Goal: Navigation & Orientation: Find specific page/section

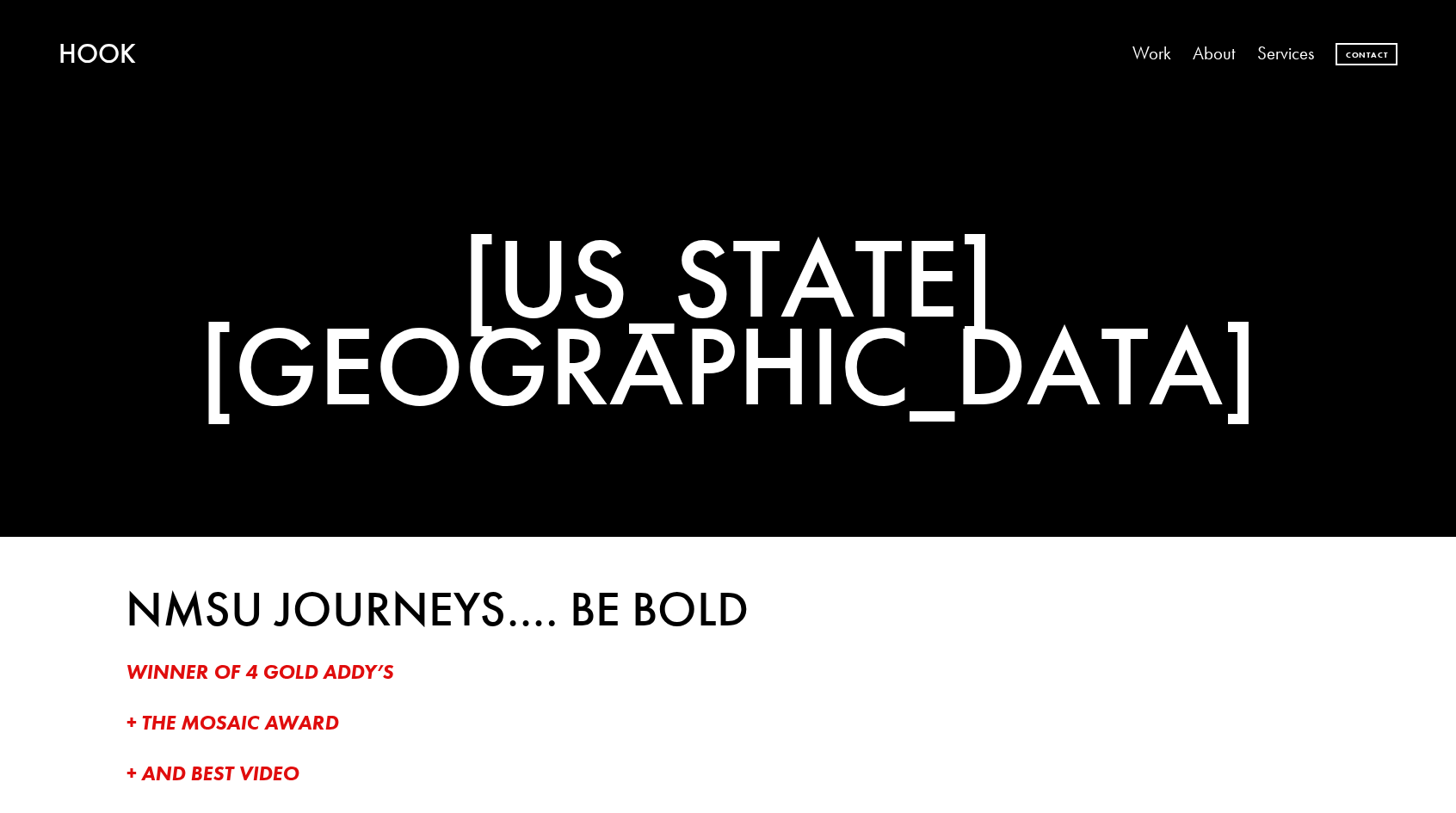
click at [1151, 57] on link "Work" at bounding box center [1152, 53] width 39 height 36
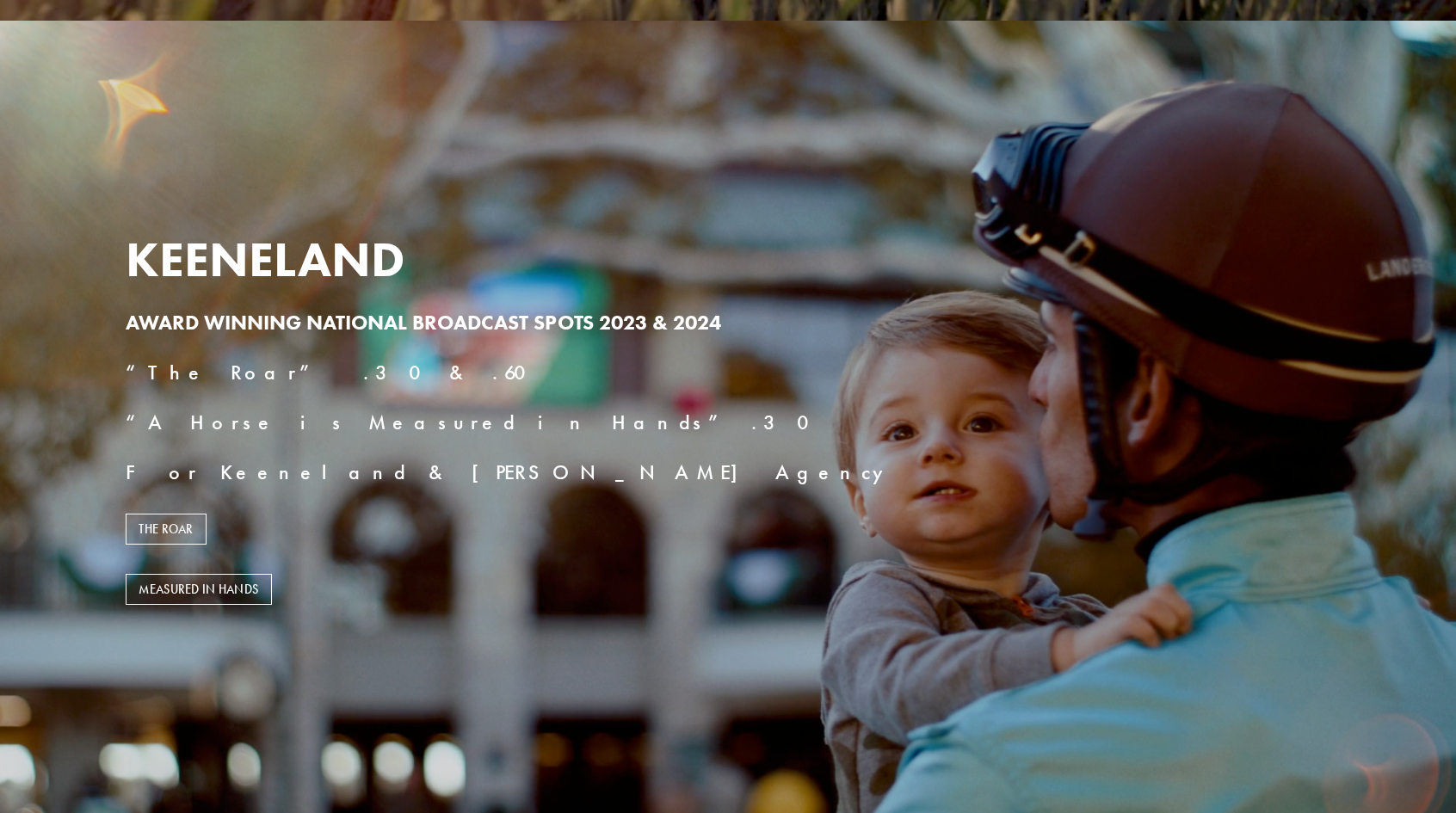
scroll to position [790, 0]
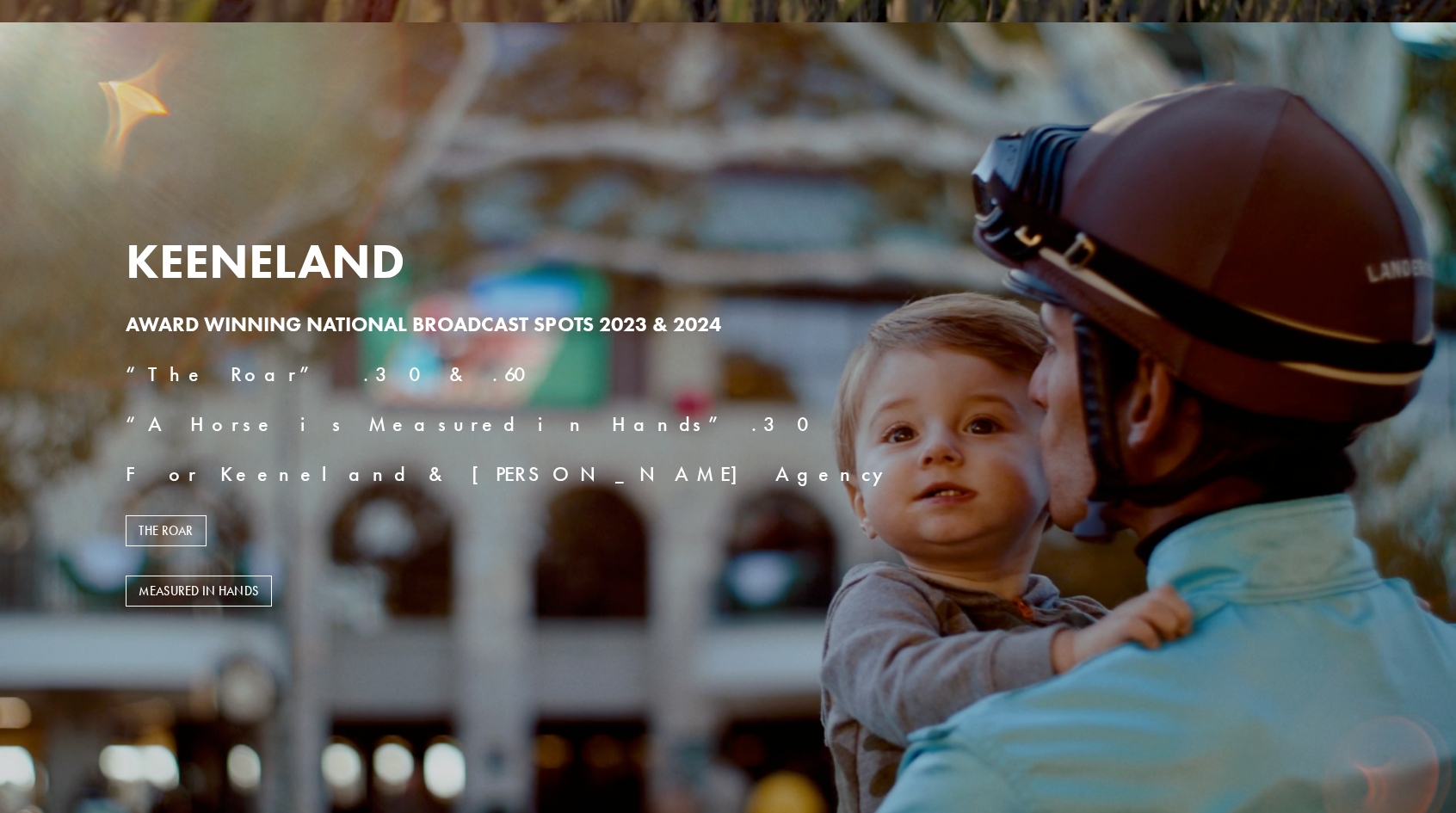
click at [171, 530] on link "THE ROAR" at bounding box center [166, 531] width 81 height 31
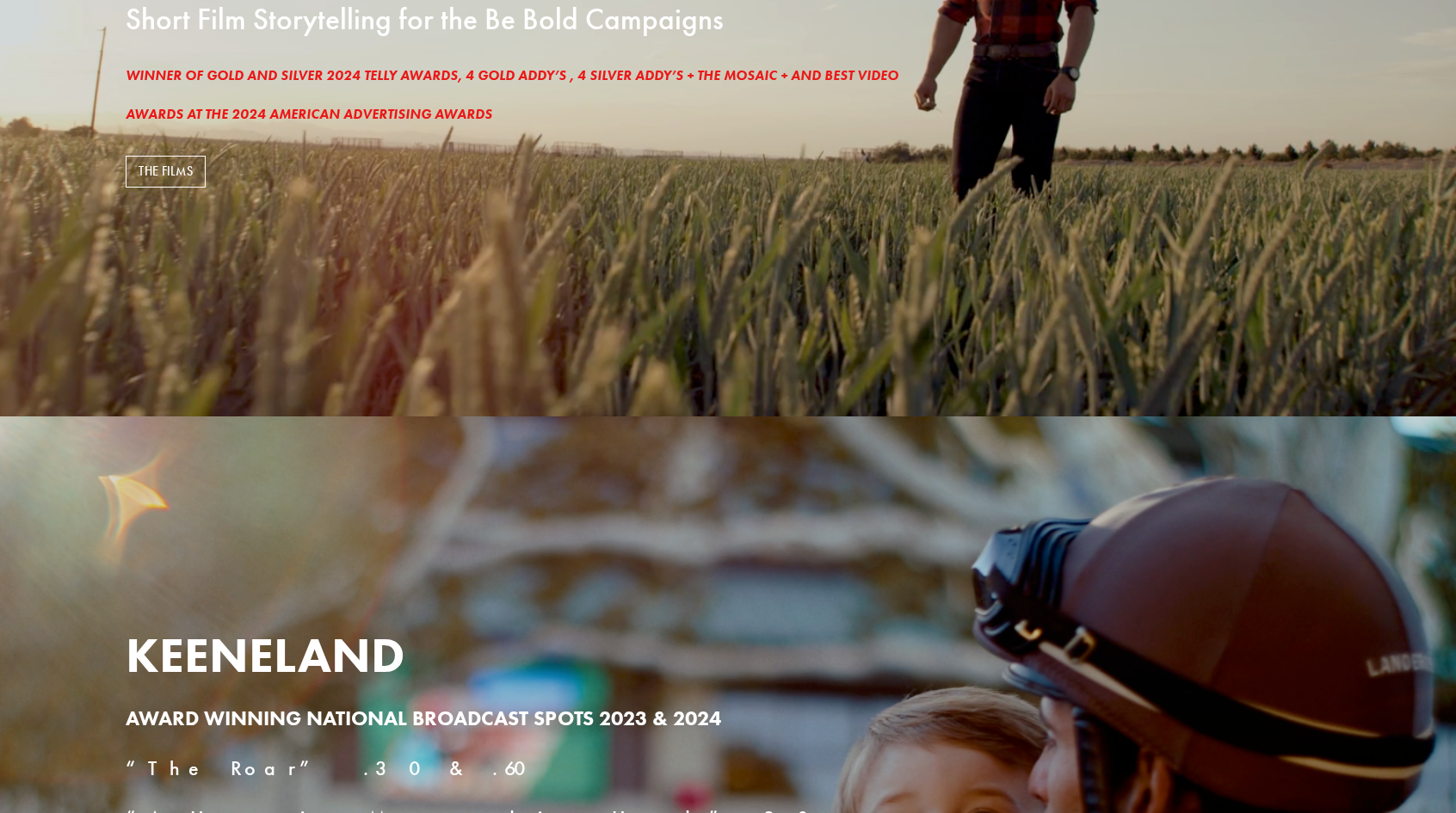
click at [183, 178] on link "THE FILMS" at bounding box center [165, 172] width 80 height 31
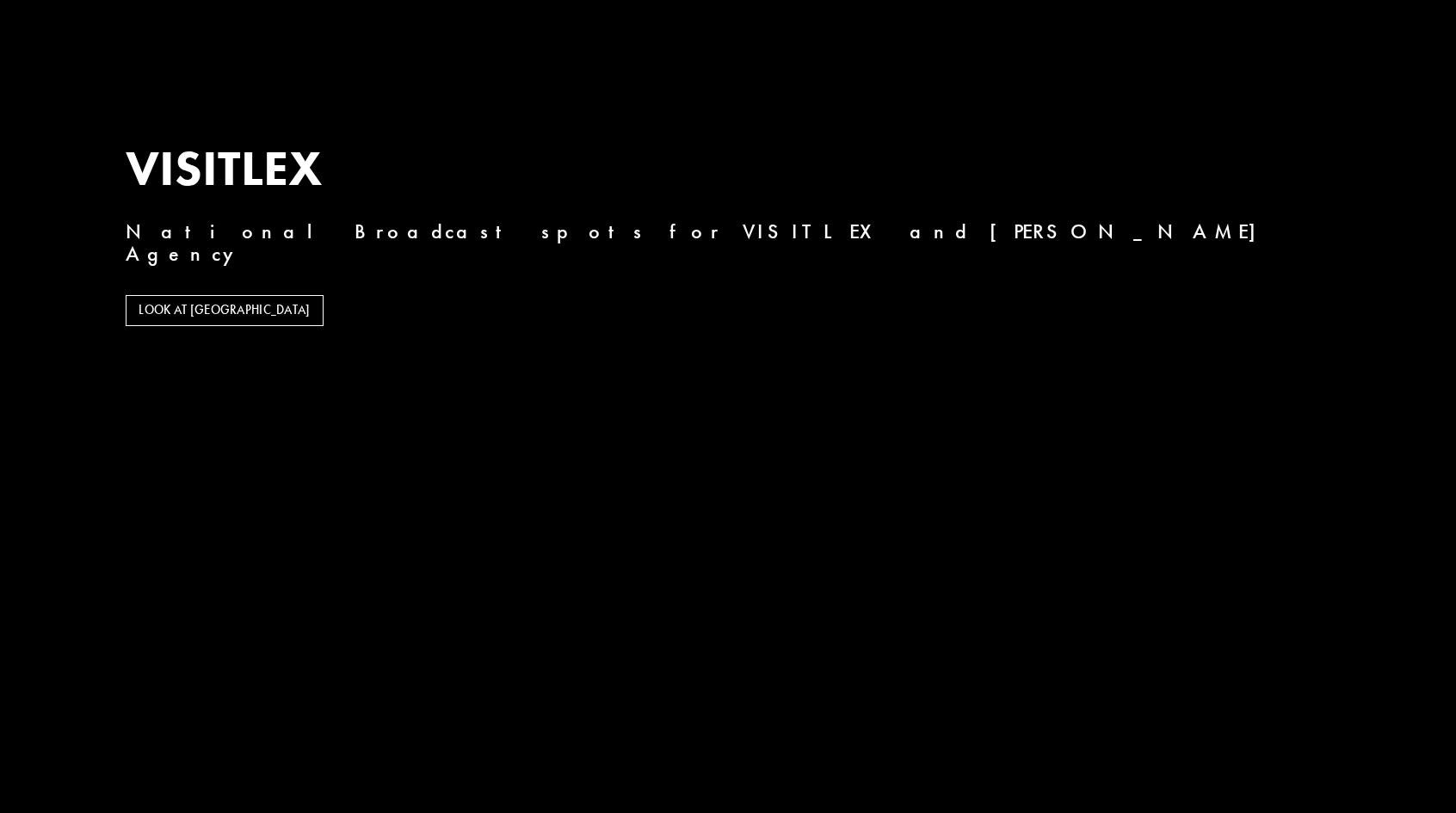
scroll to position [3420, 0]
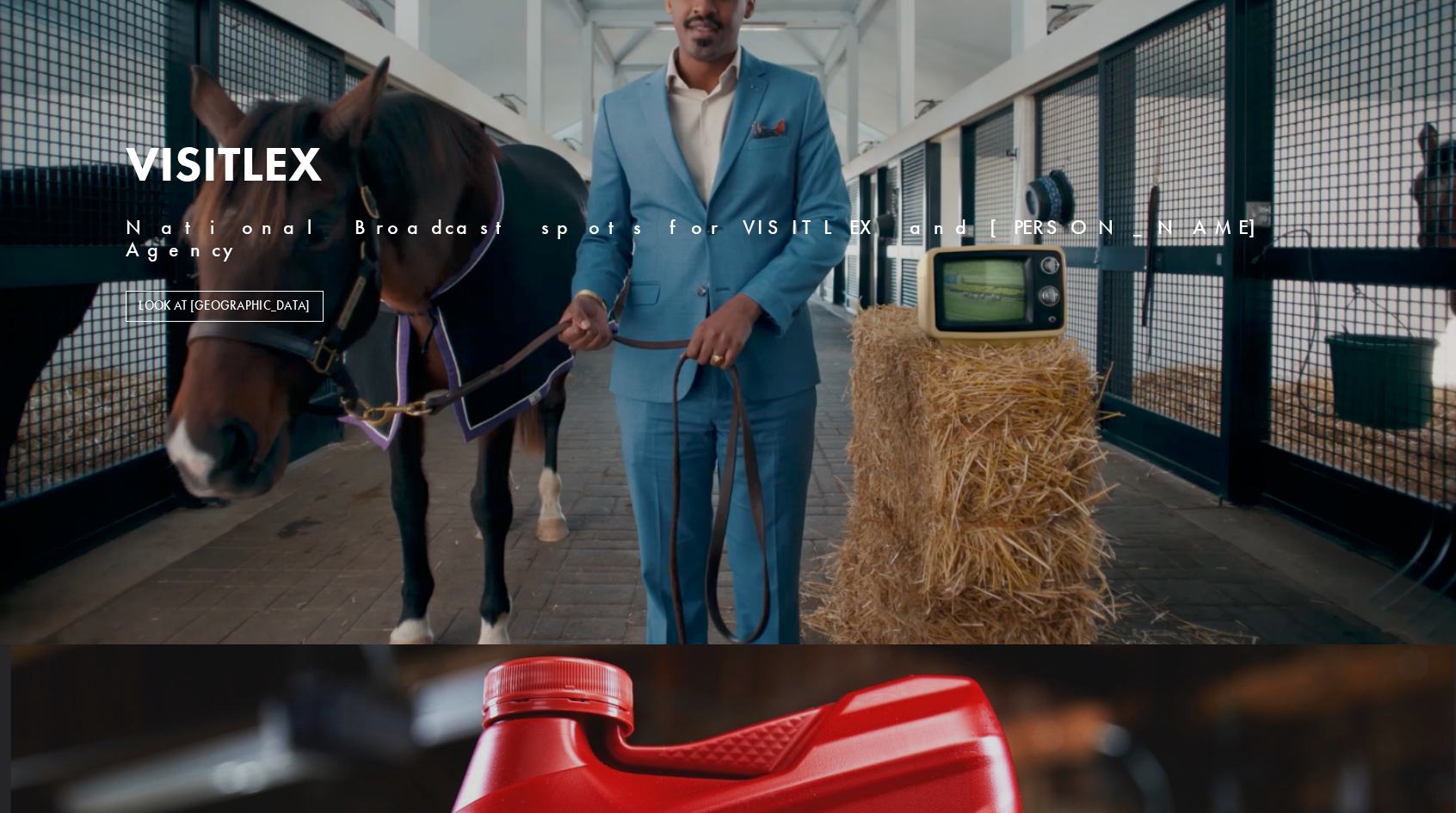
click at [227, 299] on link "LOOK AT LEXINGTON" at bounding box center [225, 306] width 198 height 31
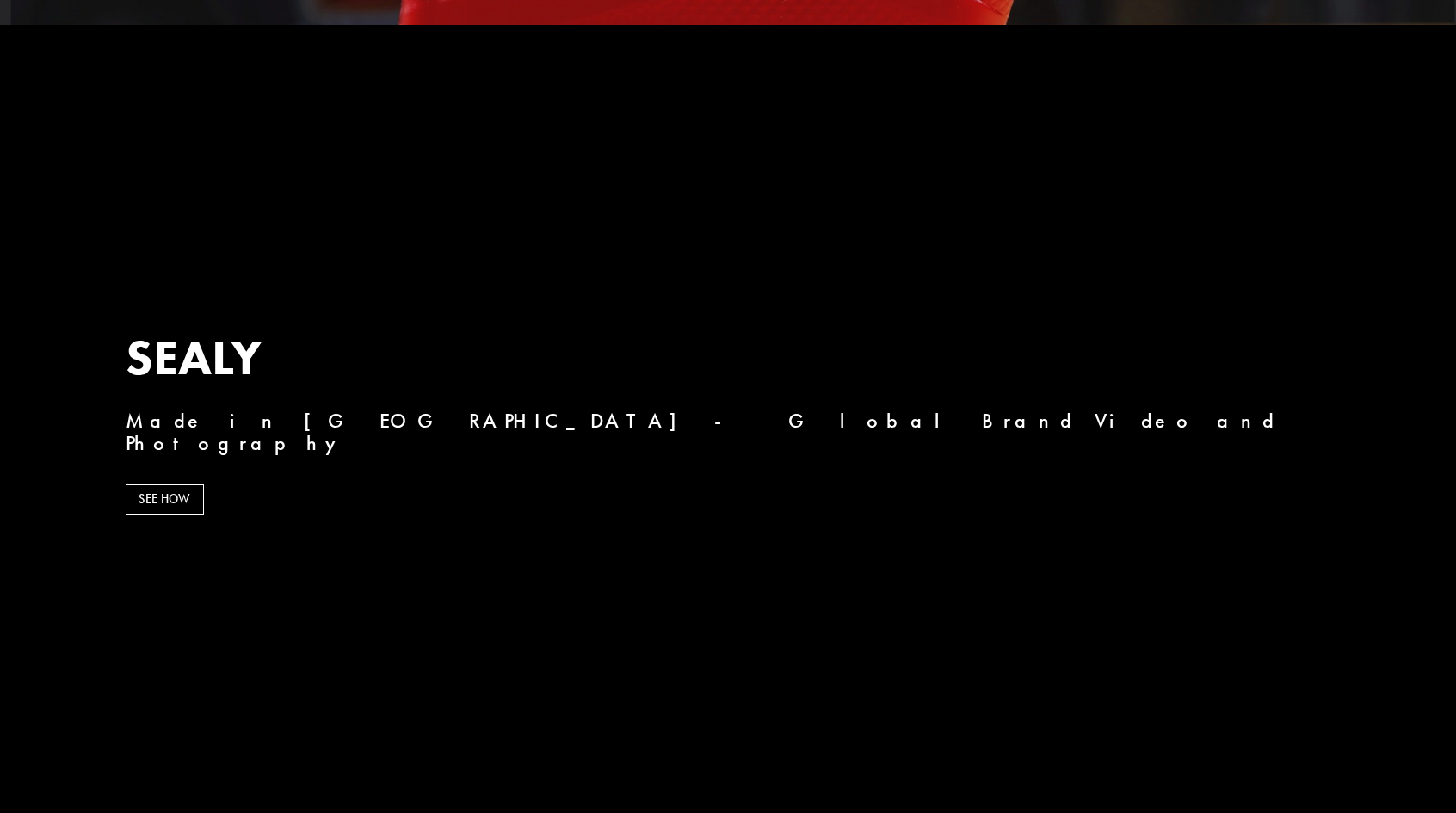
scroll to position [4851, 0]
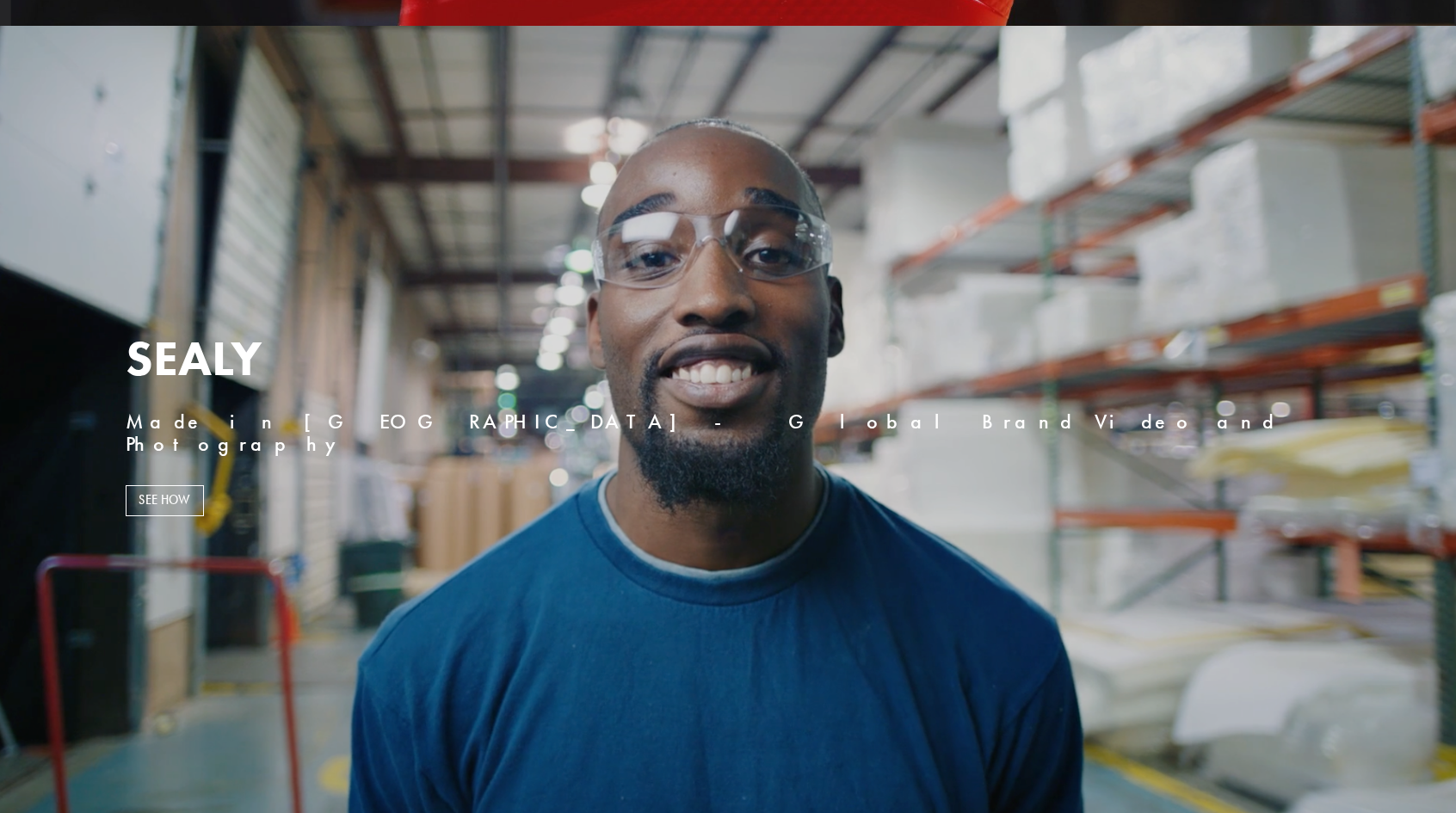
click at [185, 499] on link "SEE HOW" at bounding box center [164, 501] width 78 height 31
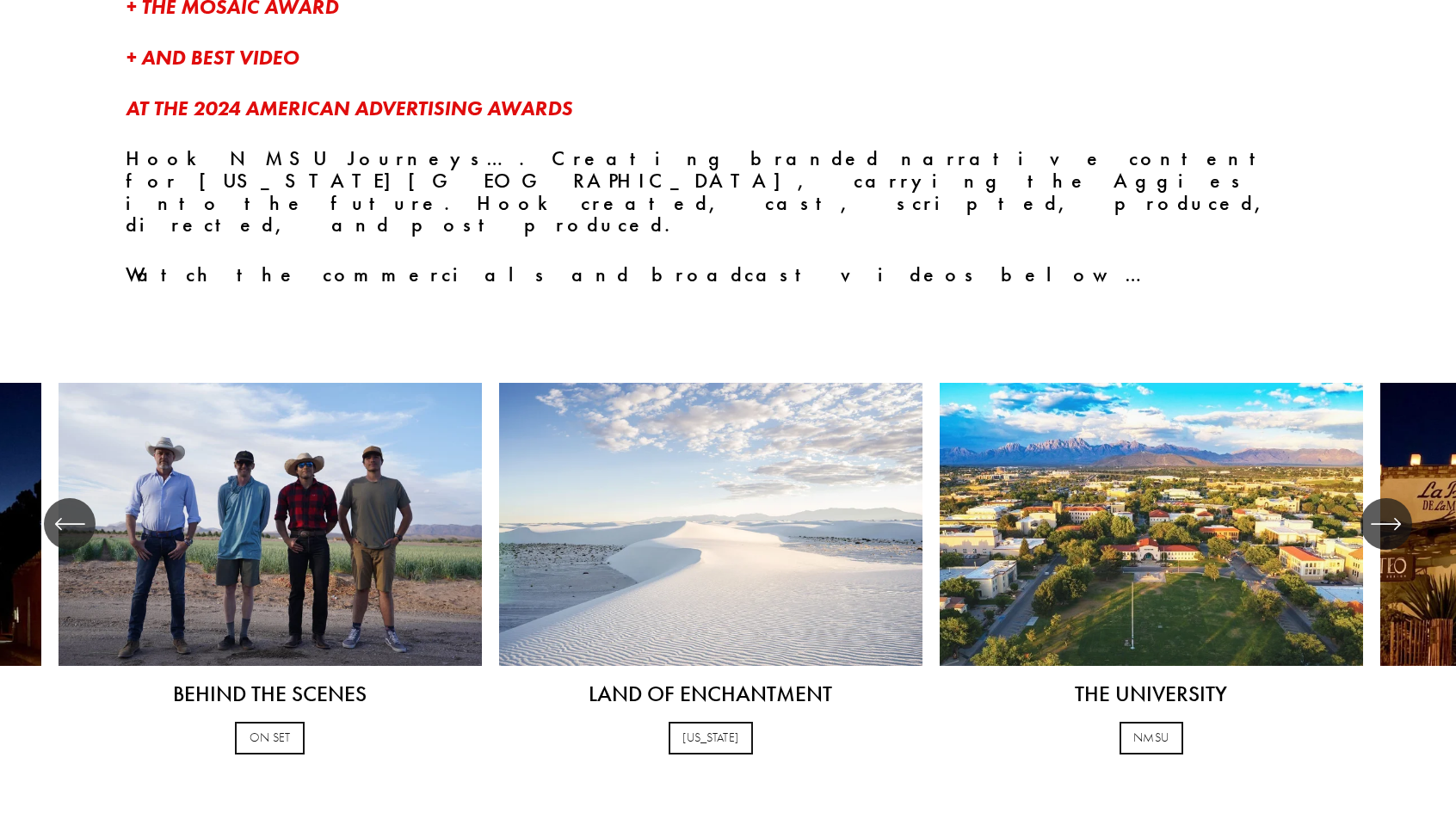
scroll to position [729, 0]
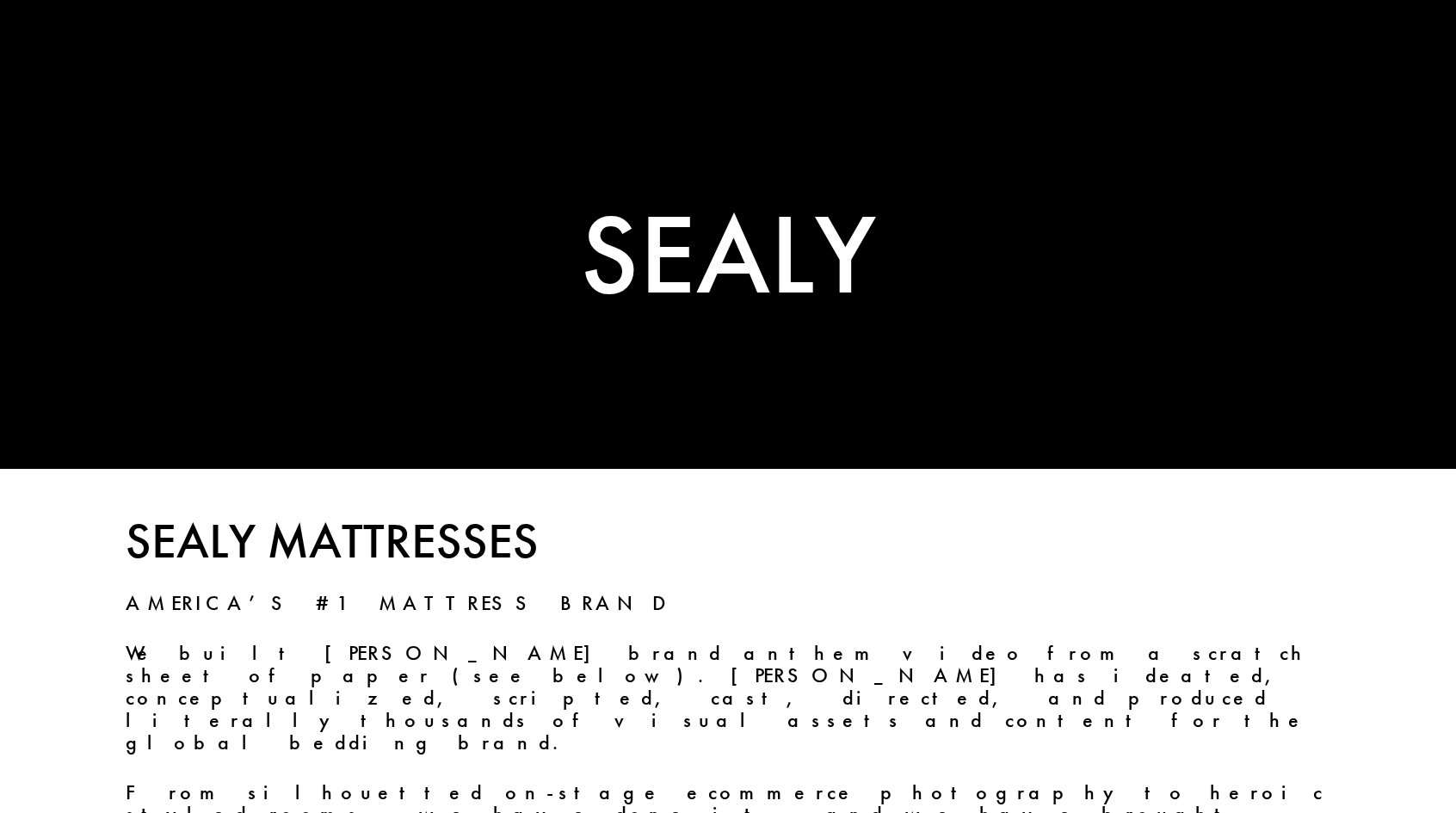
scroll to position [67, 0]
